Goal: Navigation & Orientation: Find specific page/section

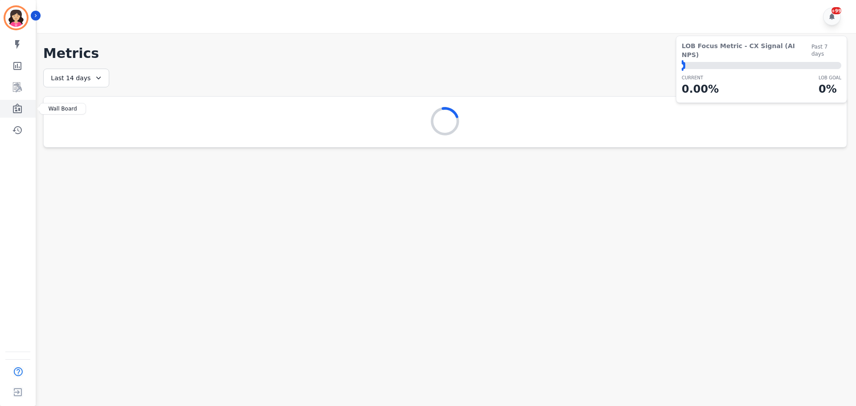
click at [23, 114] on link "Sidebar" at bounding box center [18, 109] width 34 height 18
click at [23, 95] on link "Sidebar" at bounding box center [18, 88] width 34 height 18
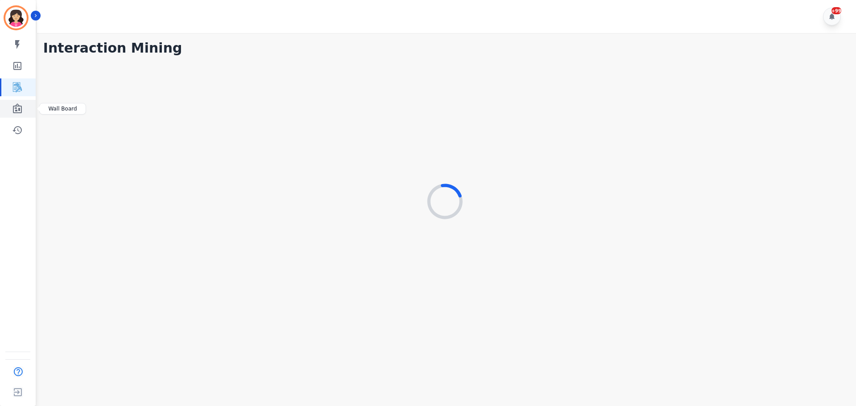
click at [22, 107] on icon "Sidebar" at bounding box center [17, 108] width 9 height 10
